Goal: Task Accomplishment & Management: Use online tool/utility

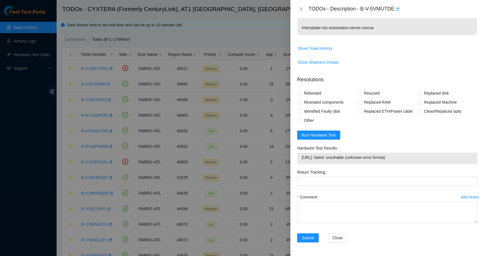
scroll to position [144, 0]
click at [331, 135] on span "Run Hardware Test" at bounding box center [319, 135] width 34 height 6
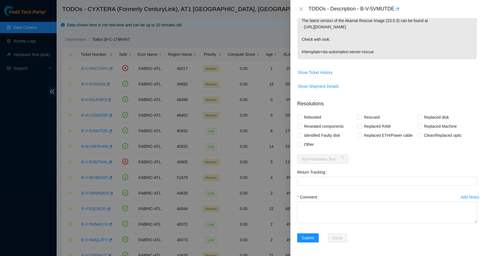
scroll to position [120, 0]
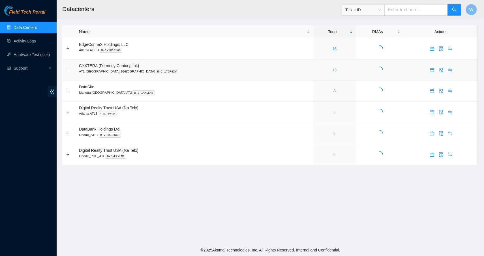
click at [333, 70] on link "13" at bounding box center [335, 70] width 5 height 5
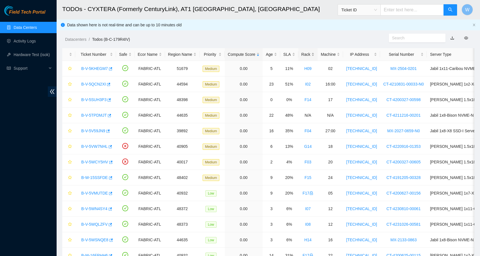
click at [315, 54] on div "Rack" at bounding box center [308, 54] width 13 height 6
click at [89, 131] on link "B-V-5VMUTDE" at bounding box center [94, 131] width 27 height 5
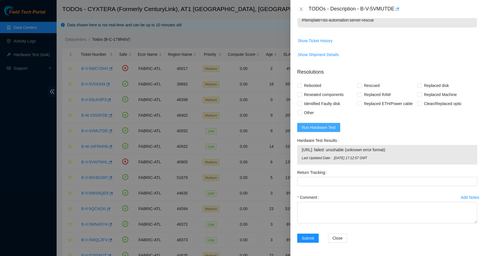
click at [327, 129] on span "Run Hardware Test" at bounding box center [319, 127] width 34 height 6
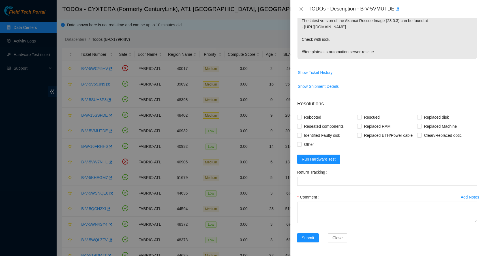
scroll to position [120, 0]
click at [326, 157] on span "Run Hardware Test" at bounding box center [319, 159] width 34 height 6
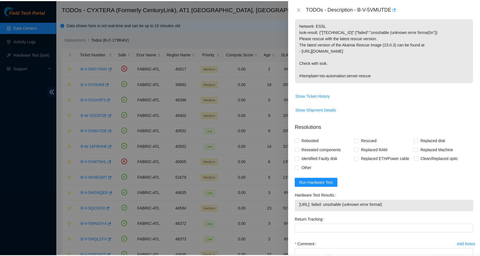
scroll to position [94, 0]
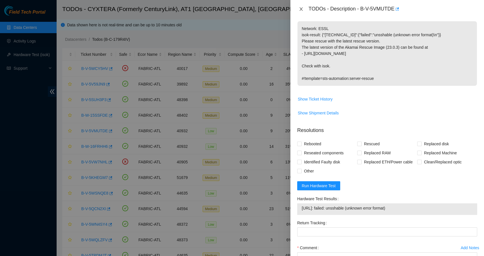
click at [301, 9] on icon "close" at bounding box center [301, 9] width 5 height 5
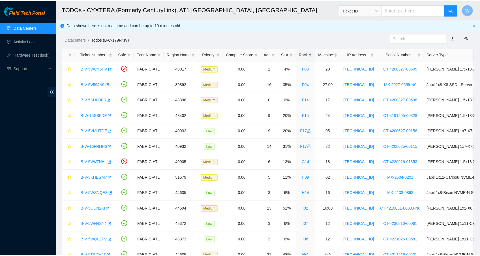
scroll to position [42, 0]
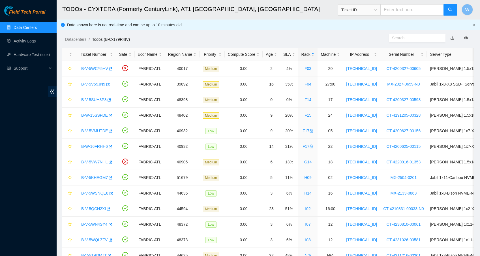
click at [32, 25] on link "Data Centers" at bounding box center [25, 27] width 23 height 5
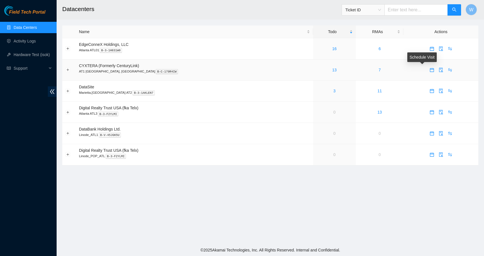
click at [430, 70] on icon "calendar" at bounding box center [432, 70] width 5 height 5
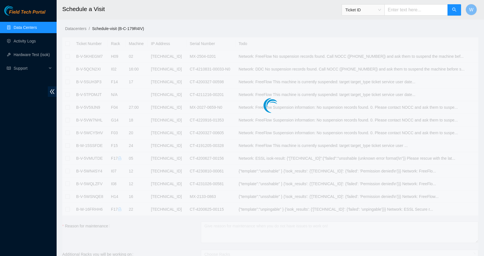
checkbox input "true"
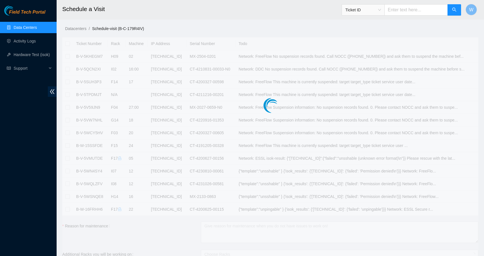
checkbox input "true"
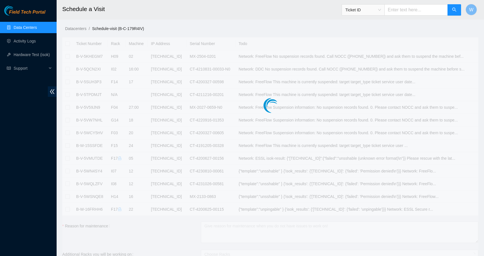
checkbox input "true"
type input "2025-10-02 10:56"
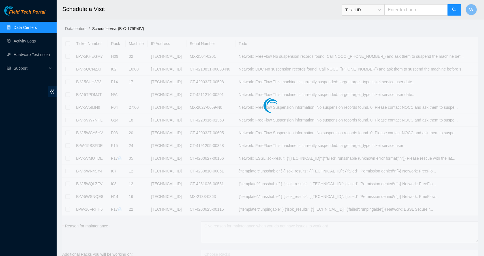
type input "2025-10-03 10:55"
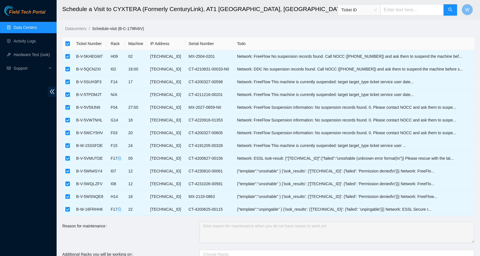
click at [68, 44] on input "checkbox" at bounding box center [67, 43] width 5 height 5
checkbox input "false"
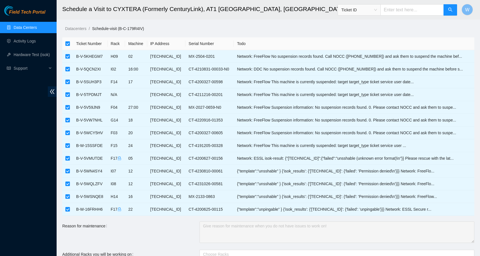
checkbox input "false"
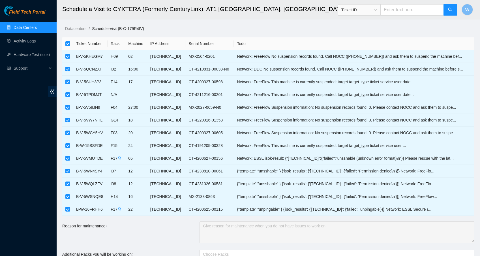
checkbox input "false"
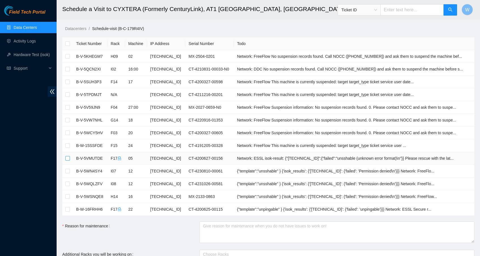
click at [69, 159] on input "checkbox" at bounding box center [67, 158] width 5 height 5
checkbox input "true"
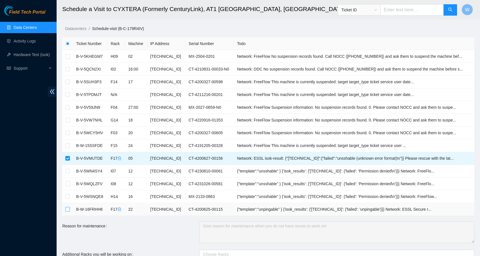
click at [68, 210] on input "checkbox" at bounding box center [67, 209] width 5 height 5
checkbox input "true"
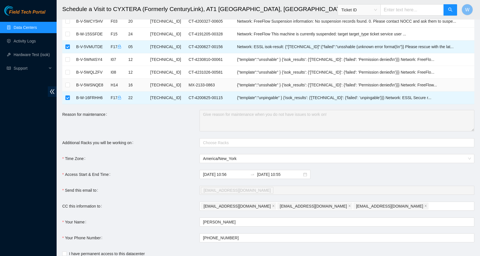
scroll to position [112, 0]
click at [271, 174] on input "2025-10-03 10:55" at bounding box center [279, 174] width 45 height 6
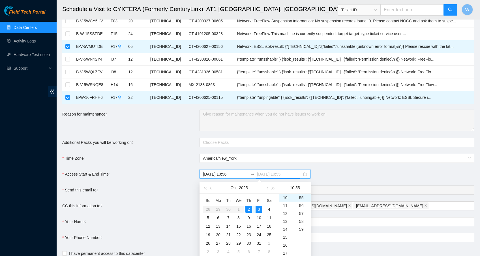
click at [250, 208] on div "2" at bounding box center [249, 209] width 7 height 7
click at [286, 247] on div "20" at bounding box center [287, 247] width 16 height 8
click at [303, 196] on div "00" at bounding box center [303, 198] width 16 height 8
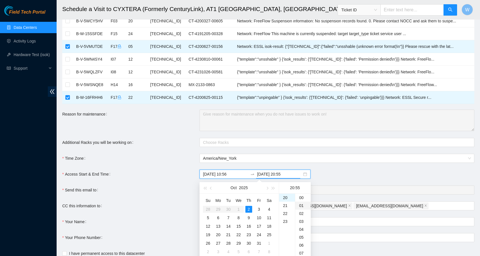
type input "2025-10-02 20:00"
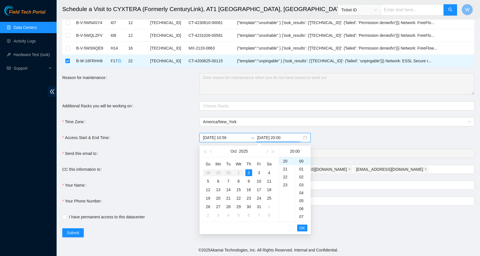
scroll to position [148, 0]
click at [305, 230] on span "OK" at bounding box center [303, 228] width 6 height 6
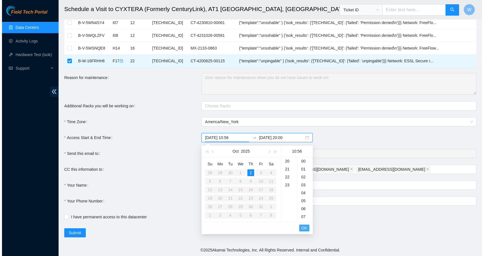
scroll to position [444, 0]
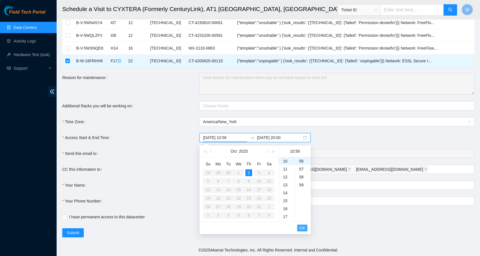
click at [305, 230] on span "OK" at bounding box center [303, 228] width 6 height 6
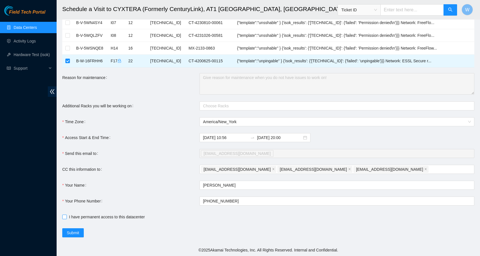
click at [65, 219] on span at bounding box center [64, 217] width 5 height 5
click at [65, 219] on input "I have permanent access to this datacenter" at bounding box center [64, 217] width 4 height 4
checkbox input "true"
click at [73, 231] on span "Submit" at bounding box center [73, 233] width 12 height 6
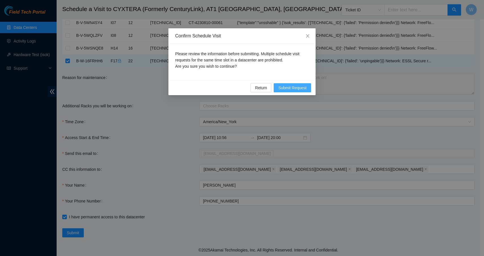
click at [291, 90] on span "Submit Request" at bounding box center [292, 88] width 28 height 6
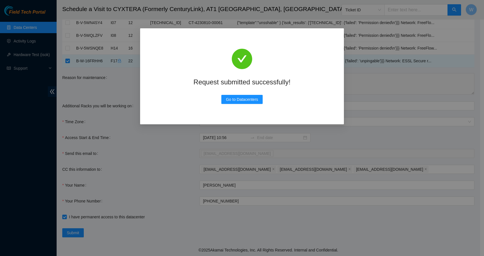
click at [317, 131] on div "Request submitted successfully! Go to Datacenters" at bounding box center [242, 128] width 484 height 256
click at [254, 102] on span "Go to Datacenters" at bounding box center [242, 99] width 32 height 6
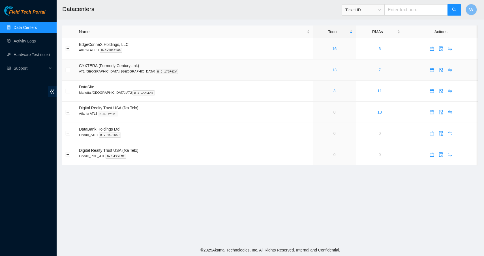
click at [333, 69] on link "13" at bounding box center [335, 70] width 5 height 5
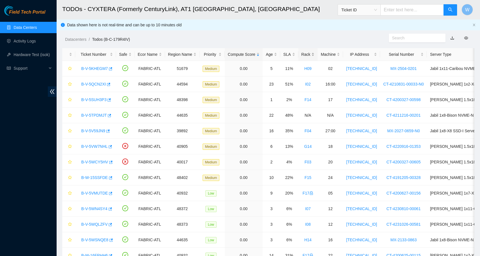
click at [314, 52] on div "Rack" at bounding box center [308, 54] width 13 height 6
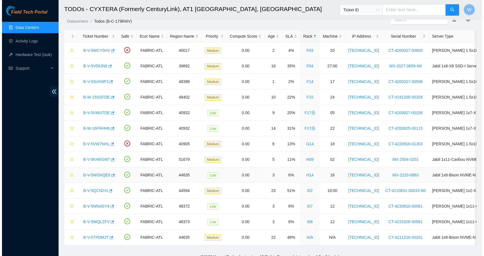
scroll to position [19, 0]
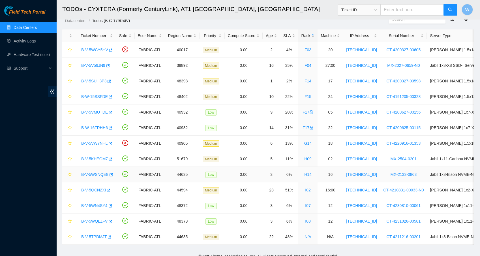
click at [93, 174] on link "B-V-5WSNQE8" at bounding box center [94, 174] width 27 height 5
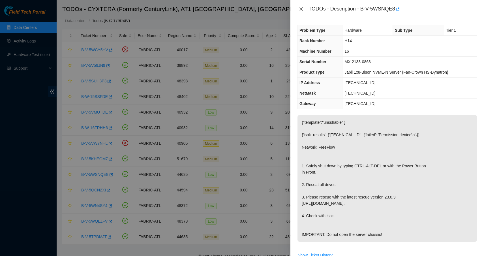
click at [301, 8] on icon "close" at bounding box center [301, 9] width 5 height 5
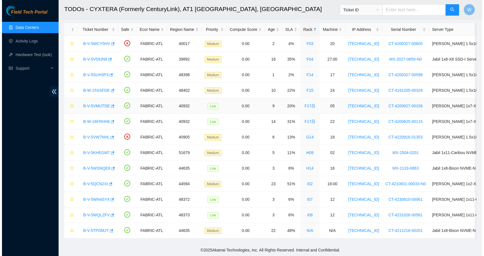
scroll to position [30, 0]
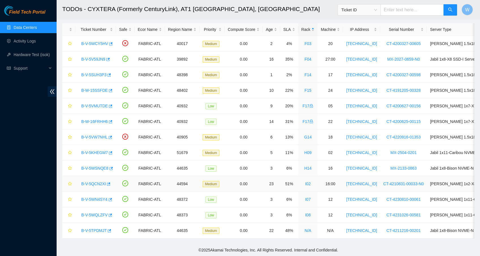
click at [141, 176] on td "FABRIC-ATL" at bounding box center [150, 184] width 30 height 16
click at [93, 41] on link "B-V-5WCY5HV" at bounding box center [94, 43] width 27 height 5
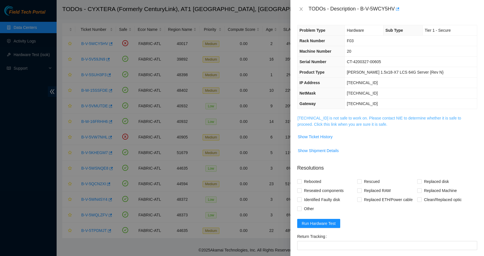
click at [346, 116] on link "23.222.13.23 is not safe to work on. Please contact NIE to determine whether it…" at bounding box center [380, 121] width 164 height 11
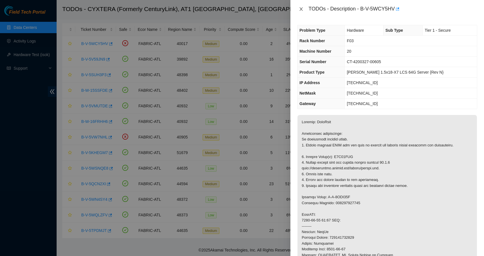
click at [301, 8] on icon "close" at bounding box center [301, 9] width 5 height 5
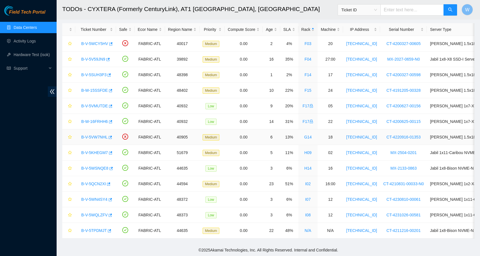
click at [105, 135] on link "B-V-5VW7NHL" at bounding box center [94, 137] width 26 height 5
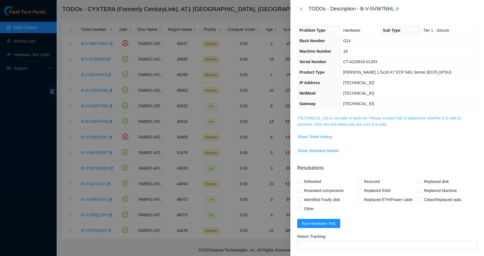
click at [399, 117] on link "23.212.96.85 is not safe to work on. Please contact NIE to determine whether it…" at bounding box center [380, 121] width 164 height 11
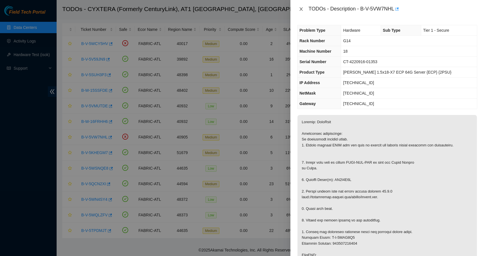
click at [302, 9] on icon "close" at bounding box center [301, 9] width 5 height 5
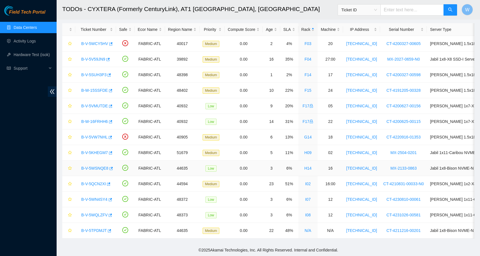
click at [86, 166] on link "B-V-5WSNQE8" at bounding box center [94, 168] width 27 height 5
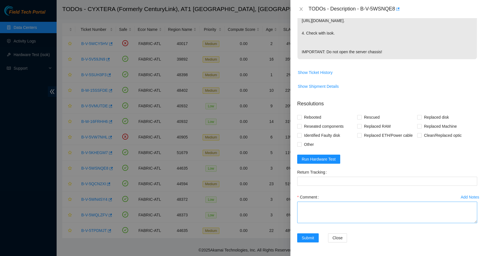
scroll to position [189, 0]
click at [341, 207] on textarea "Comment" at bounding box center [387, 213] width 180 height 22
type textarea "Shut down safely Reseated disks Rescued with latest version Iped the server Ran…"
click at [325, 156] on button "Run Hardware Test" at bounding box center [318, 159] width 43 height 9
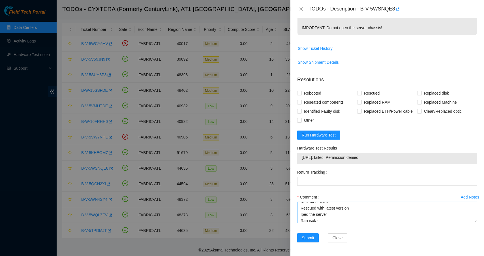
scroll to position [213, 0]
click at [348, 218] on textarea "Shut down safely Reseated disks Rescued with latest version Iped the server Ran…" at bounding box center [387, 213] width 180 height 22
click at [325, 137] on span "Run Hardware Test" at bounding box center [319, 135] width 34 height 6
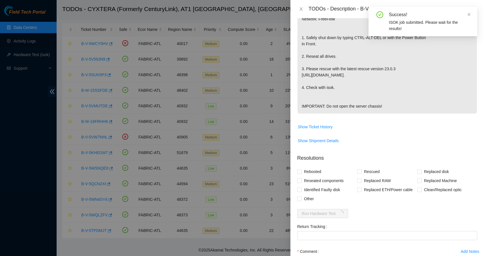
scroll to position [131, 0]
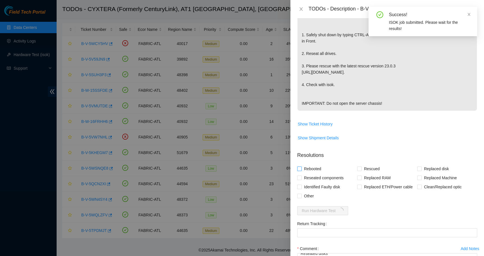
click at [309, 172] on span "Rebooted" at bounding box center [313, 168] width 22 height 9
click at [301, 171] on input "Rebooted" at bounding box center [299, 169] width 4 height 4
checkbox input "true"
click at [360, 171] on span at bounding box center [359, 169] width 5 height 5
click at [360, 171] on input "Rescued" at bounding box center [359, 169] width 4 height 4
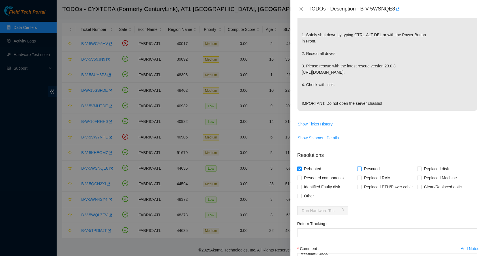
checkbox input "true"
click at [334, 182] on span "Reseated components" at bounding box center [324, 177] width 44 height 9
click at [301, 180] on input "Reseated components" at bounding box center [299, 178] width 4 height 4
checkbox input "true"
click at [374, 142] on span "Show Shipment Details" at bounding box center [388, 137] width 180 height 9
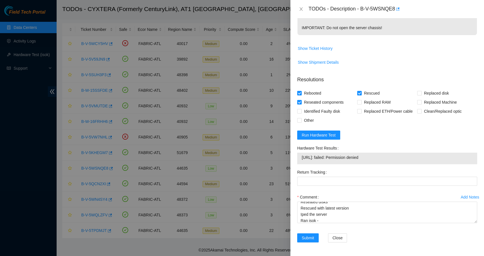
scroll to position [213, 0]
drag, startPoint x: 376, startPoint y: 155, endPoint x: 301, endPoint y: 157, distance: 74.8
click at [301, 157] on div "23.213.25.83: failed: Permission denied" at bounding box center [387, 159] width 180 height 12
copy tbody "23.213.25.83: failed: Permission denied"
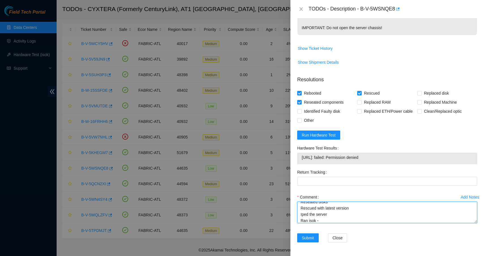
click at [339, 220] on textarea "Shut down safely Reseated disks Rescued with latest version Iped the server Ran…" at bounding box center [387, 213] width 180 height 22
paste textarea "23.213.25.83: failed: Permission denied"
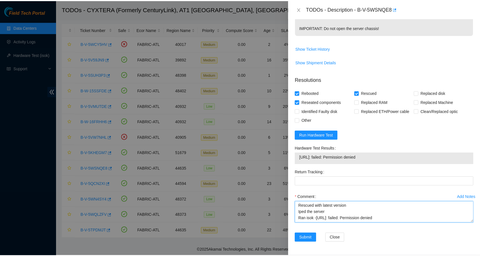
scroll to position [23, 0]
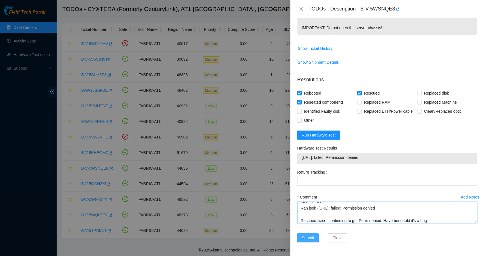
type textarea "Shut down safely Reseated disks Rescued with latest version Iped the server Ran…"
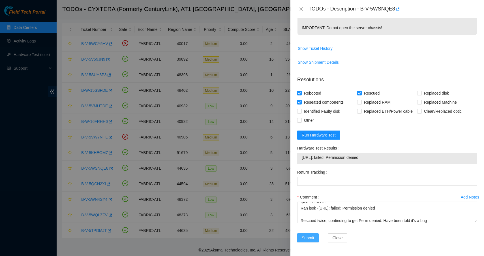
click at [309, 237] on span "Submit" at bounding box center [308, 238] width 12 height 6
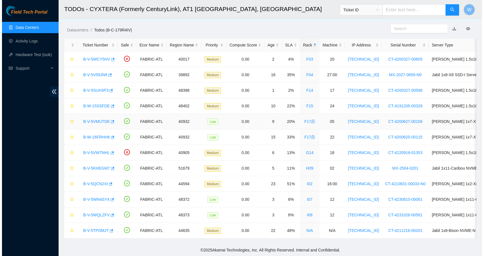
scroll to position [29, 0]
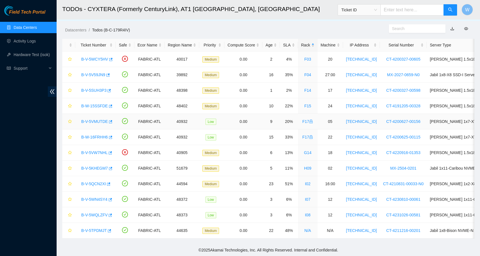
click at [93, 119] on link "B-V-5VMUTDE" at bounding box center [94, 121] width 27 height 5
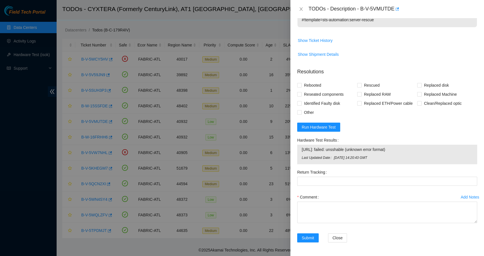
scroll to position [152, 0]
click at [324, 114] on div "Other" at bounding box center [327, 112] width 60 height 9
click at [318, 109] on div "Other" at bounding box center [327, 112] width 60 height 9
click at [314, 110] on span "Other" at bounding box center [309, 112] width 14 height 9
click at [301, 110] on input "Other" at bounding box center [299, 112] width 4 height 4
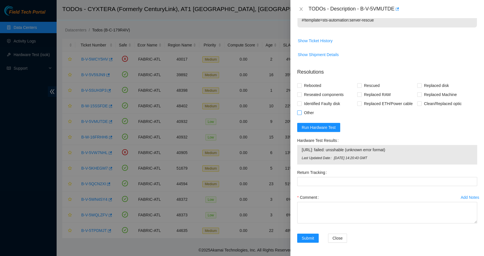
checkbox input "true"
click at [301, 96] on span at bounding box center [299, 94] width 5 height 5
click at [301, 96] on input "Reseated components" at bounding box center [299, 94] width 4 height 4
checkbox input "true"
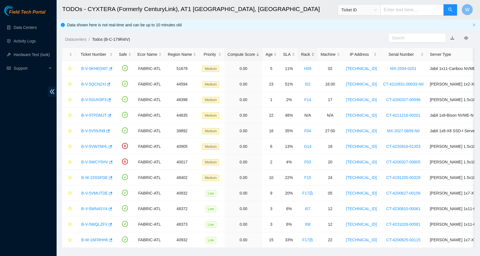
click at [314, 53] on div "Rack" at bounding box center [307, 54] width 13 height 6
click at [102, 131] on link "B-V-5VMUTDE" at bounding box center [94, 131] width 27 height 5
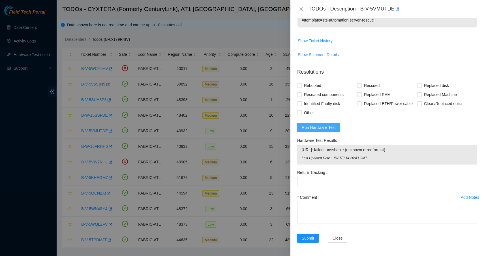
click at [319, 127] on span "Run Hardware Test" at bounding box center [319, 127] width 34 height 6
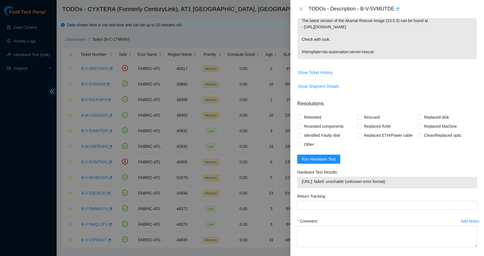
drag, startPoint x: 404, startPoint y: 181, endPoint x: 303, endPoint y: 182, distance: 101.1
click at [303, 182] on span "23.56.236.40: failed: unsshable (unknown error format)" at bounding box center [387, 181] width 171 height 6
copy span "23.56.236.40: failed: unsshable (unknown error format)"
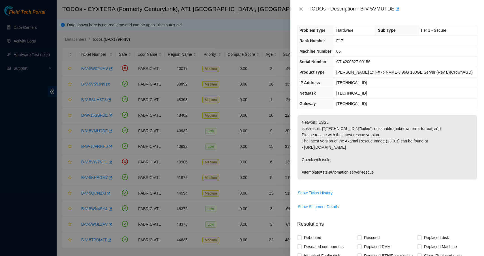
scroll to position [0, 0]
drag, startPoint x: 363, startPoint y: 8, endPoint x: 396, endPoint y: 8, distance: 33.1
click at [396, 8] on div "TODOs - Description - B-V-5VMUTDE" at bounding box center [393, 9] width 169 height 9
copy div "B-V-5VMUTDE"
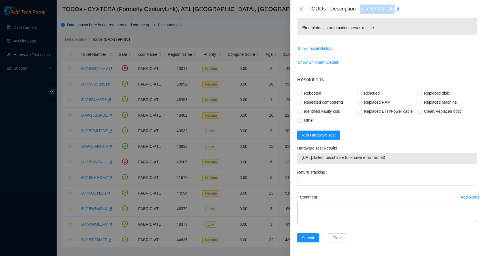
scroll to position [144, 0]
click at [340, 205] on textarea "Comment" at bounding box center [387, 213] width 180 height 22
drag, startPoint x: 406, startPoint y: 157, endPoint x: 311, endPoint y: 154, distance: 95.5
click at [311, 154] on td "23.56.236.40: failed: unsshable (unknown error format)" at bounding box center [388, 158] width 172 height 9
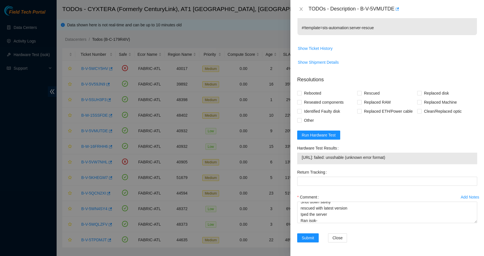
copy span "23.56.236.40: failed: unsshable (unknown error format)"
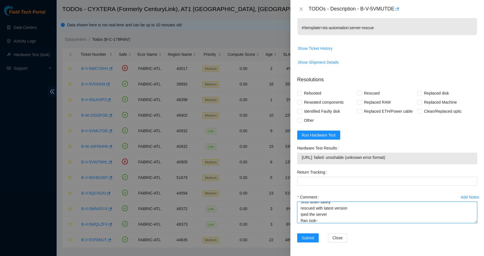
click at [324, 221] on textarea "Shut down safely rescued with latest version Iped the server Ran isok-" at bounding box center [387, 213] width 180 height 22
paste textarea "23.56.236.40: failed: unsshable (unknown error format)"
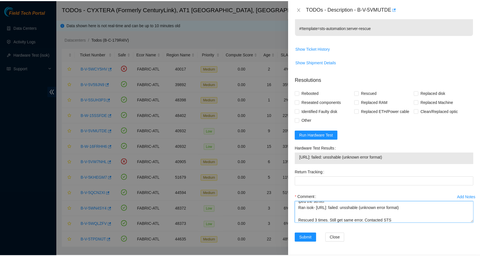
scroll to position [23, 0]
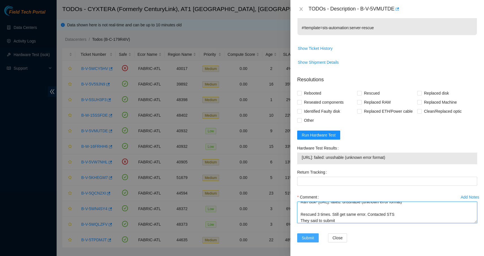
type textarea "Shut down safely rescued with latest version Iped the server Ran isok- 23.56.23…"
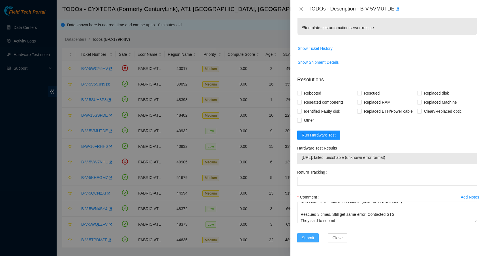
click at [306, 236] on span "Submit" at bounding box center [308, 238] width 12 height 6
click at [301, 90] on label "Rebooted" at bounding box center [310, 93] width 26 height 9
click at [301, 91] on input "Rebooted" at bounding box center [299, 93] width 4 height 4
checkbox input "true"
click at [363, 92] on span "Rescued" at bounding box center [372, 93] width 20 height 9
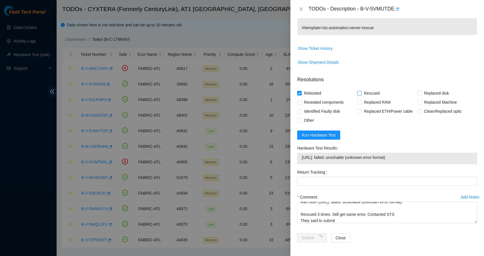
click at [361, 92] on input "Rescued" at bounding box center [359, 93] width 4 height 4
checkbox input "true"
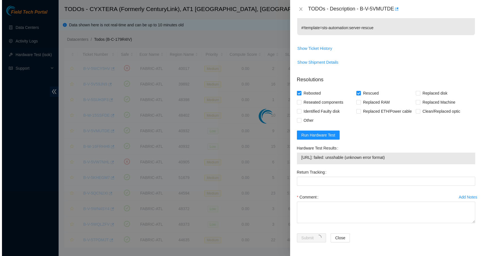
scroll to position [42, 0]
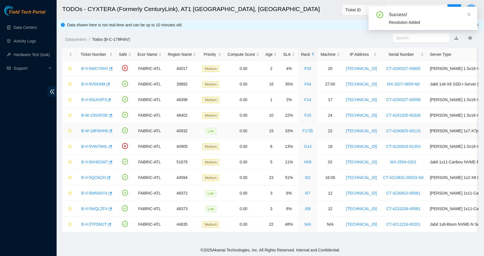
click at [101, 132] on link "B-W-16FRHH6" at bounding box center [94, 131] width 27 height 5
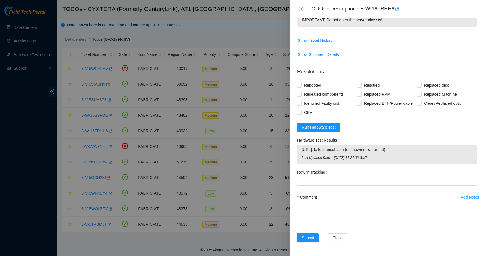
scroll to position [227, 0]
click at [325, 125] on span "Run Hardware Test" at bounding box center [319, 127] width 34 height 6
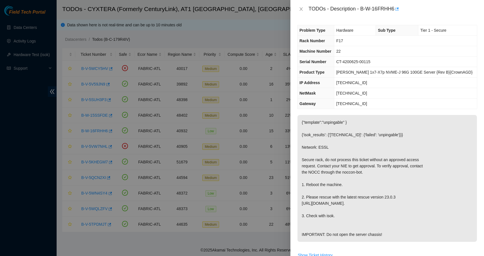
scroll to position [0, 0]
drag, startPoint x: 342, startPoint y: 82, endPoint x: 367, endPoint y: 82, distance: 24.9
click at [367, 82] on td "[TECHNICAL_ID]" at bounding box center [405, 83] width 143 height 10
copy span "[TECHNICAL_ID]"
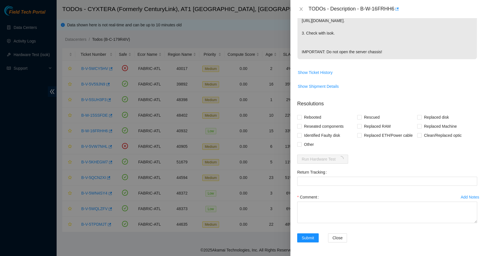
scroll to position [195, 0]
